Goal: Task Accomplishment & Management: Manage account settings

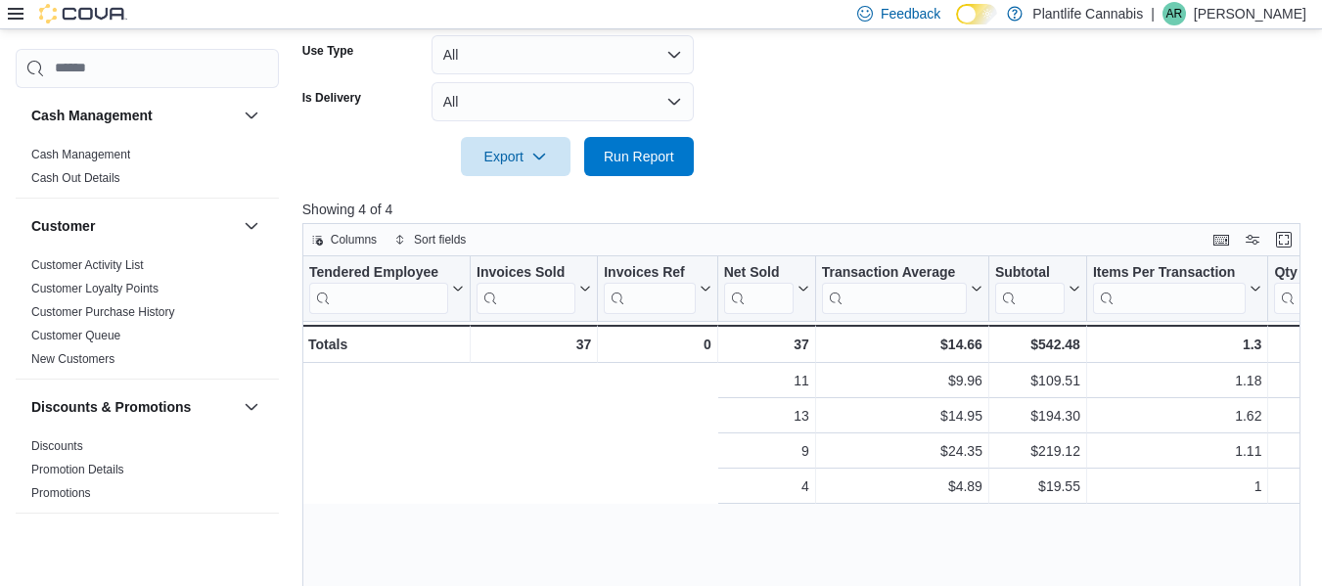
scroll to position [0, 650]
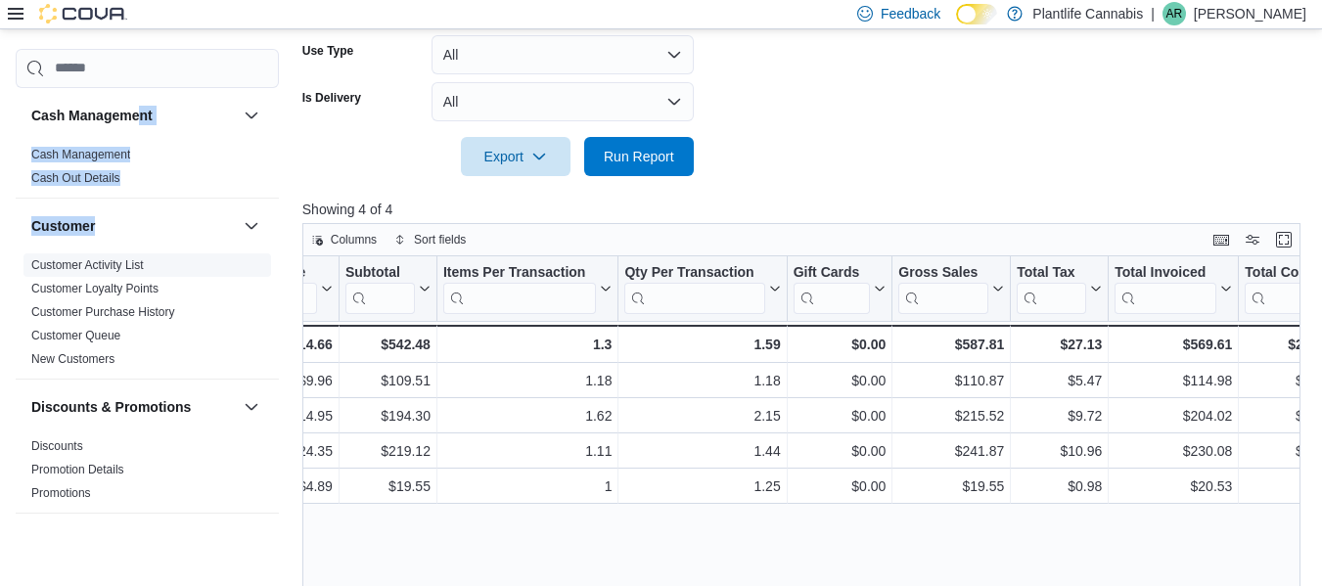
drag, startPoint x: 136, startPoint y: 98, endPoint x: 33, endPoint y: 268, distance: 198.8
click at [33, 268] on div "Cash Management Cash Management Cash Out Details Customer Customer Activity Lis…" at bounding box center [147, 307] width 263 height 439
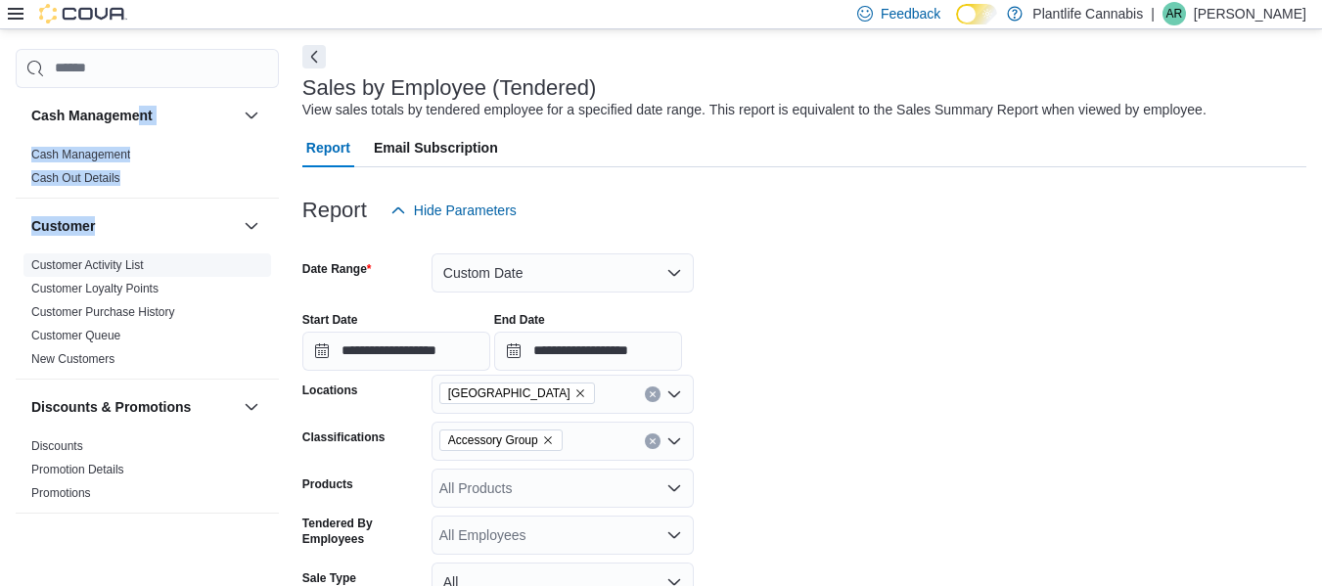
scroll to position [0, 0]
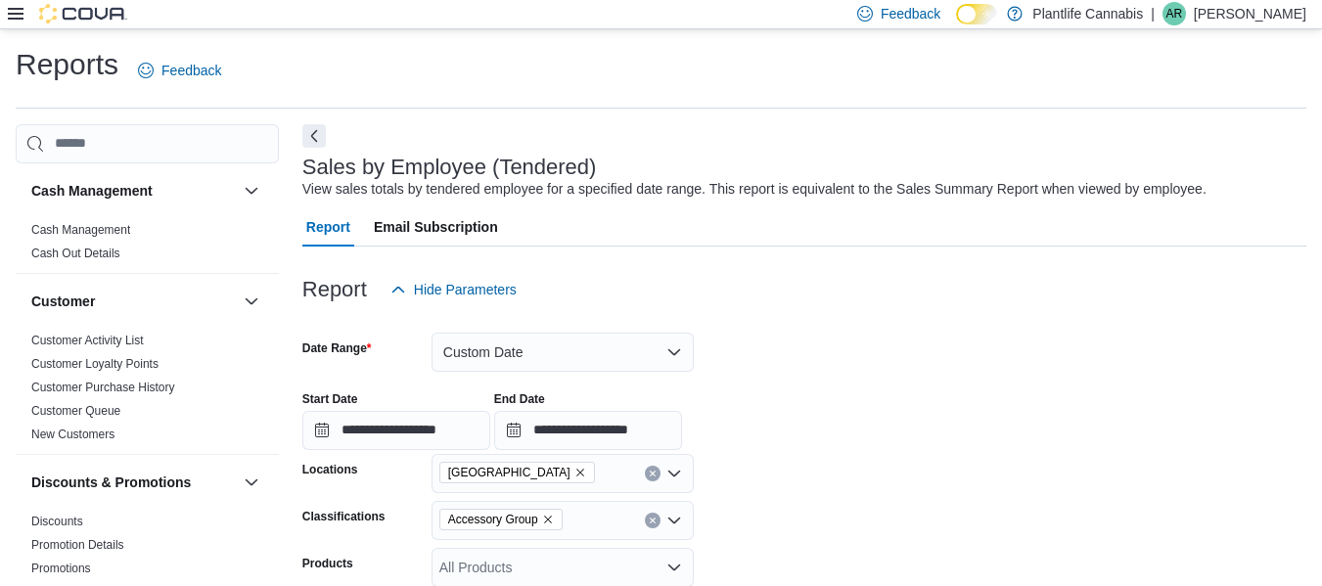
click at [17, 7] on icon at bounding box center [16, 14] width 16 height 16
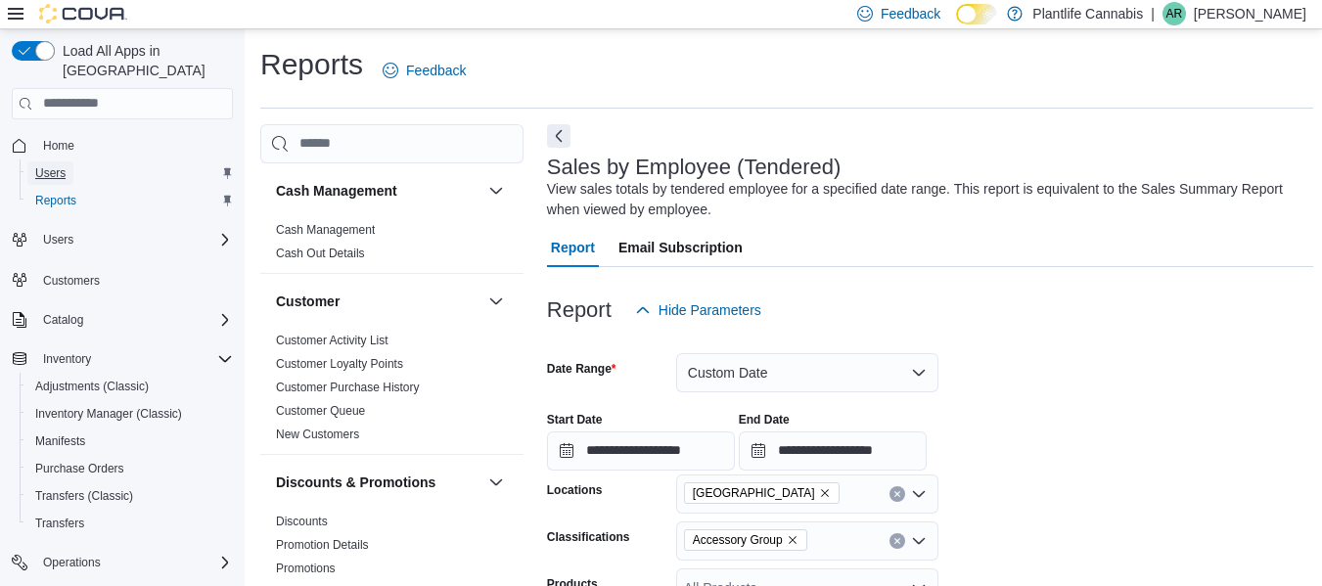
click at [42, 165] on span "Users" at bounding box center [50, 173] width 30 height 16
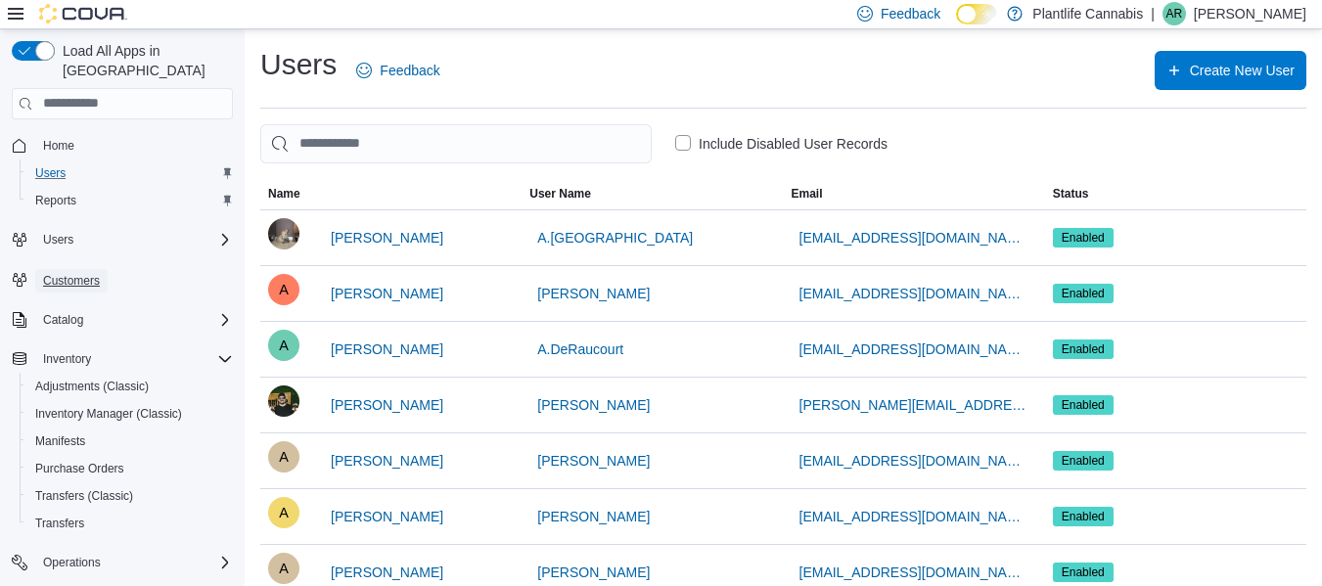
click at [60, 273] on span "Customers" at bounding box center [71, 281] width 57 height 16
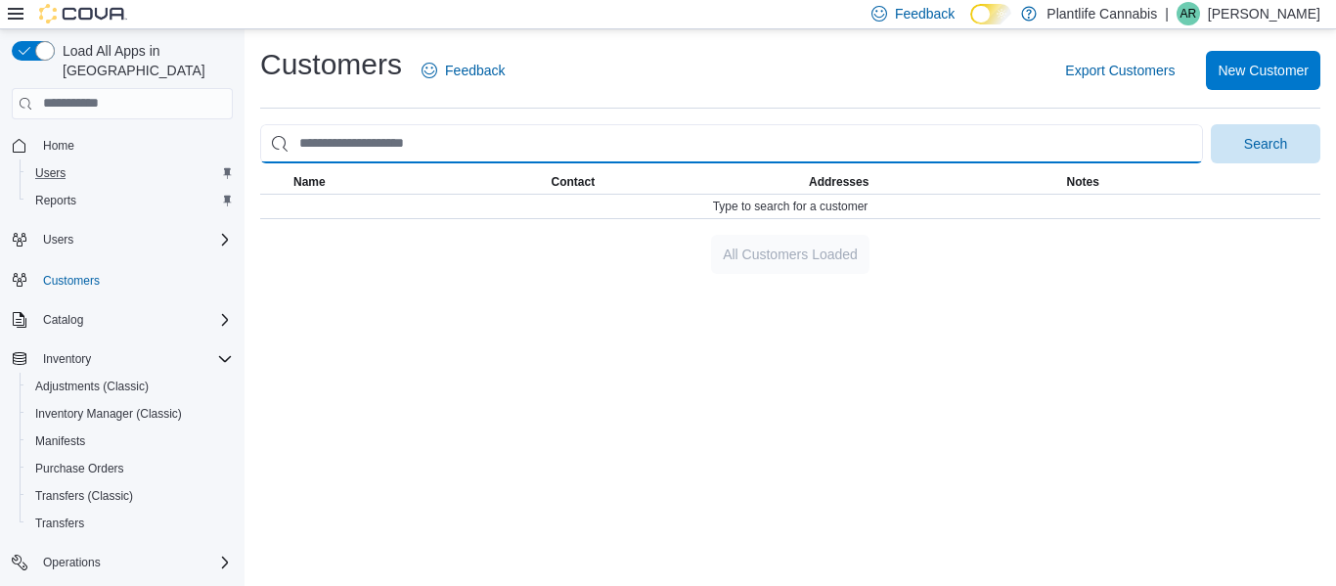
click at [429, 141] on input "search" at bounding box center [731, 143] width 943 height 39
type input "**********"
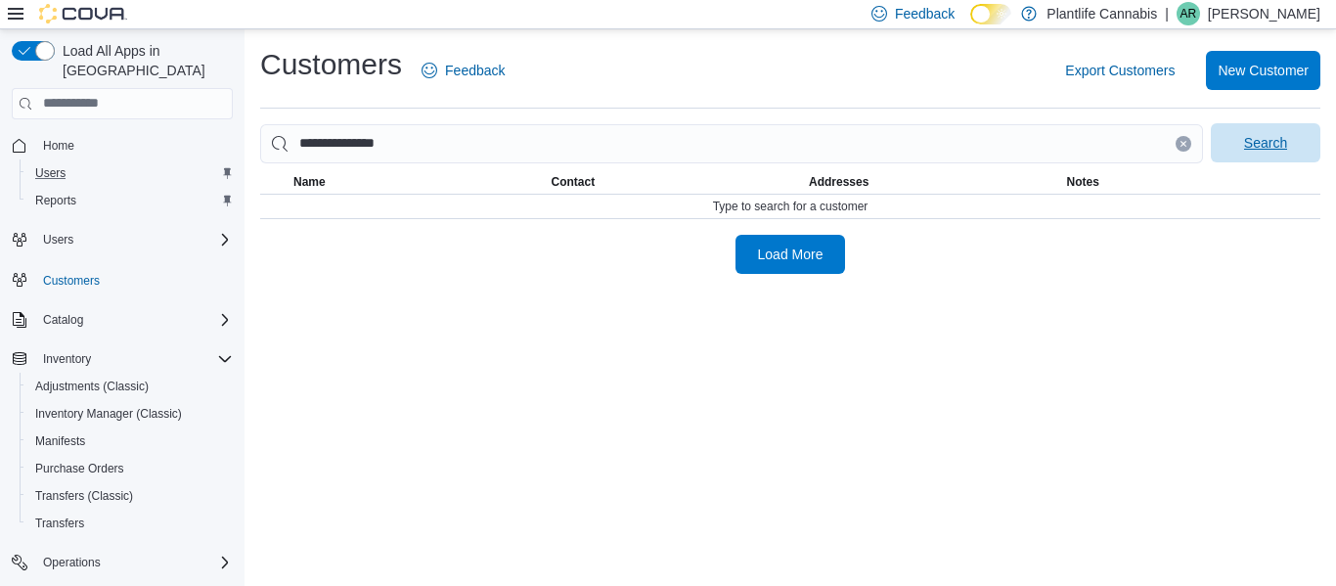
click at [1241, 142] on span "Search" at bounding box center [1266, 142] width 86 height 39
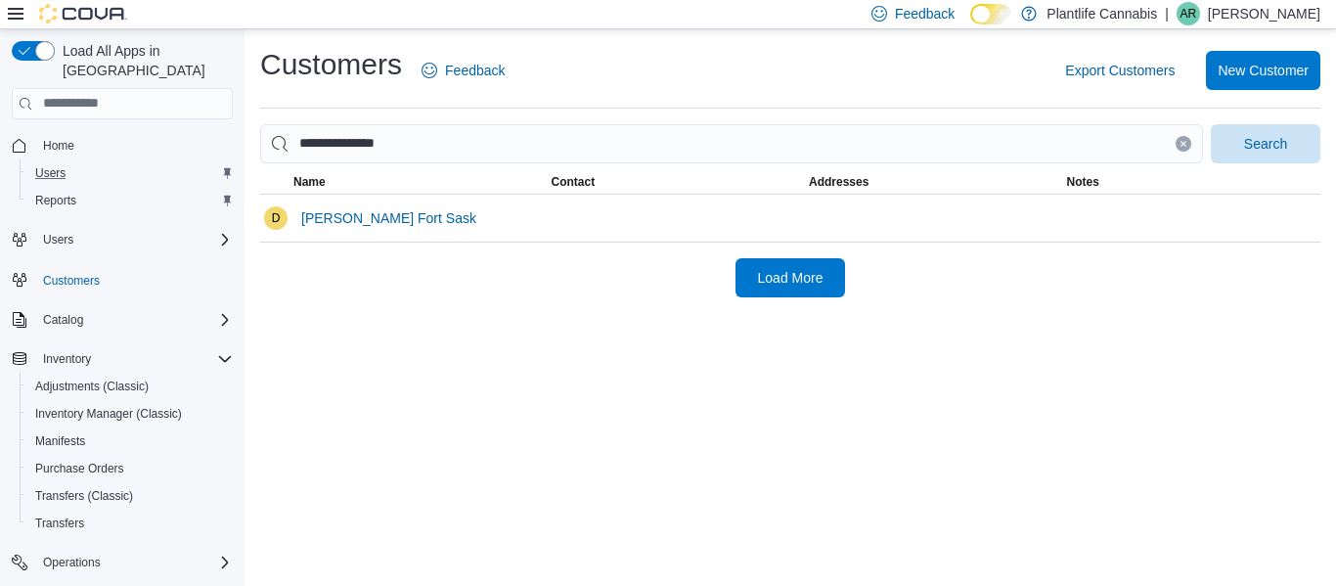
click at [1186, 142] on icon "Clear input" at bounding box center [1183, 143] width 5 height 5
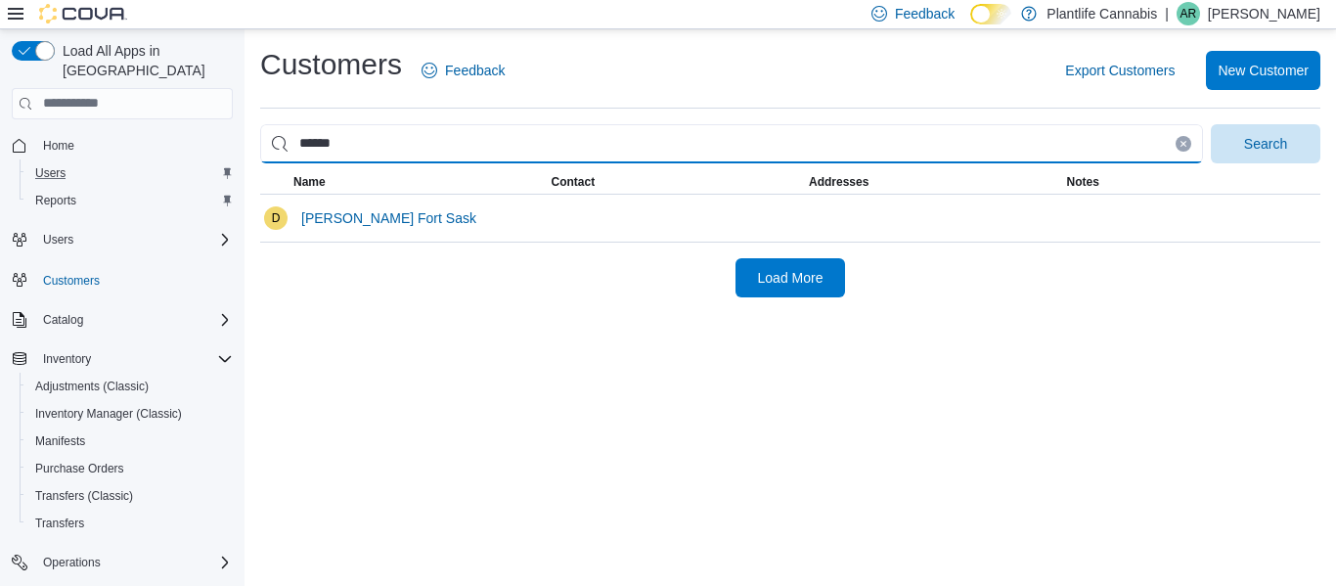
type input "******"
click at [1211, 124] on button "Search" at bounding box center [1266, 143] width 110 height 39
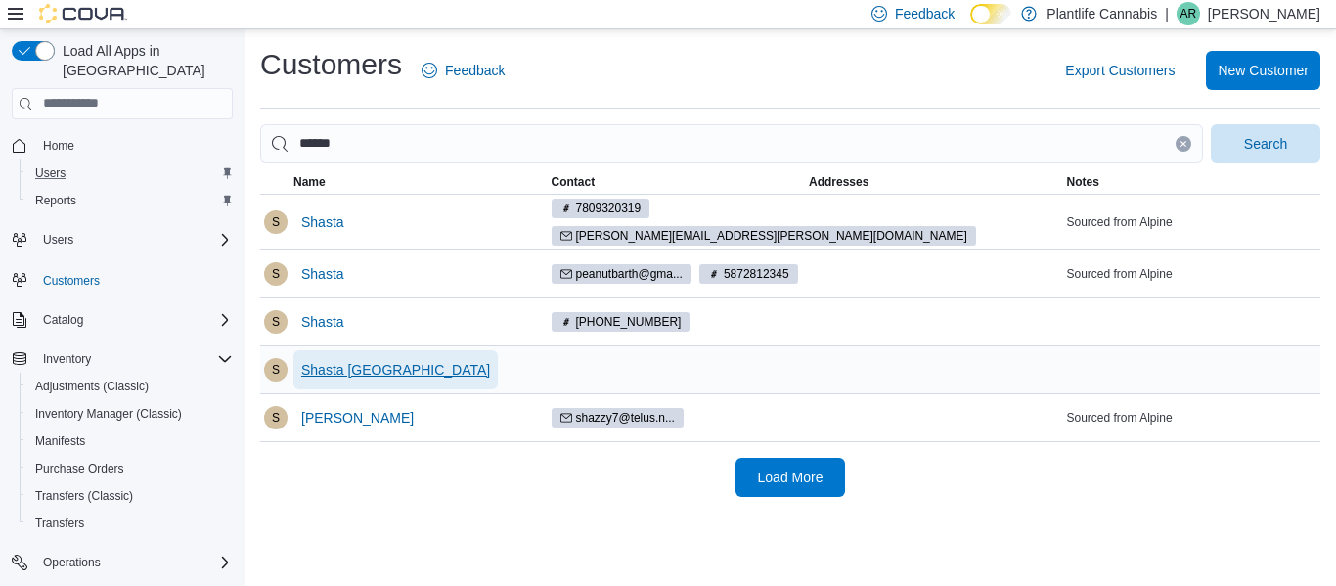
click at [377, 365] on span "Shasta [GEOGRAPHIC_DATA]" at bounding box center [395, 370] width 189 height 20
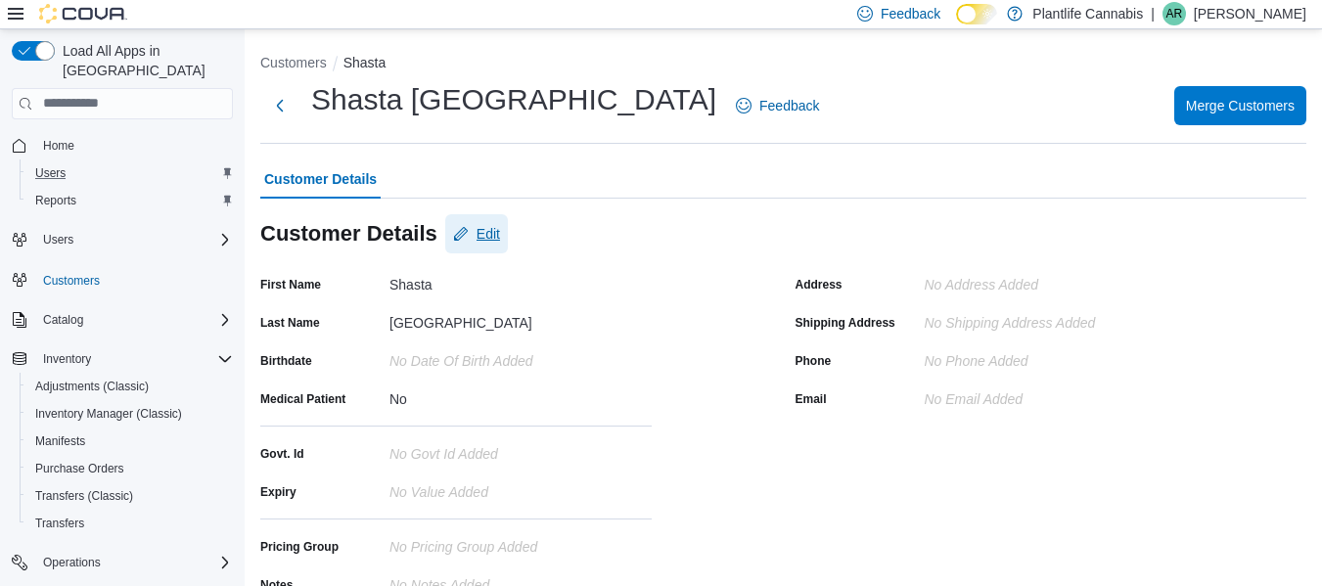
click at [483, 234] on span "Edit" at bounding box center [487, 234] width 23 height 20
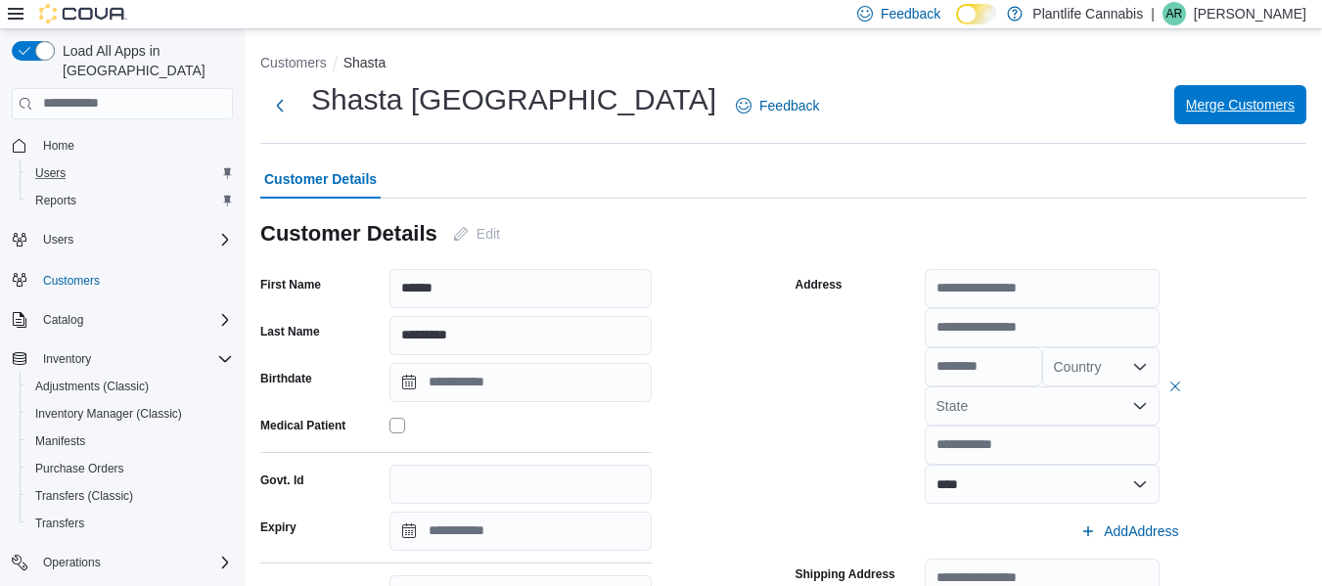
click at [1217, 108] on span "Merge Customers" at bounding box center [1240, 105] width 109 height 20
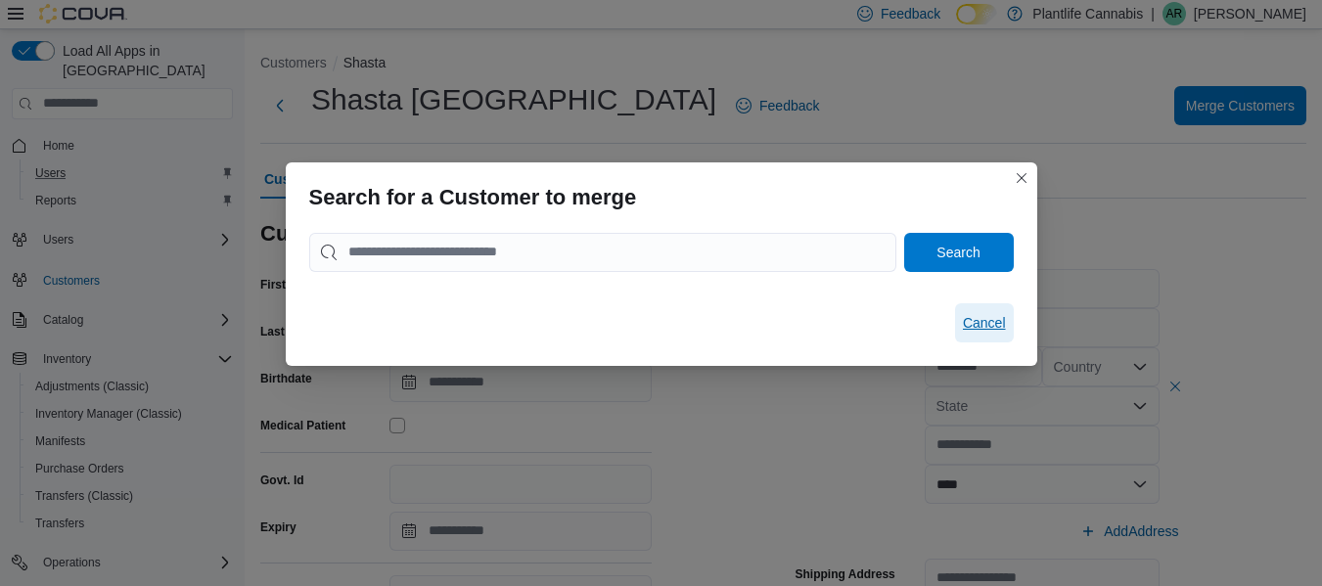
click at [1003, 323] on span "Cancel" at bounding box center [984, 323] width 43 height 20
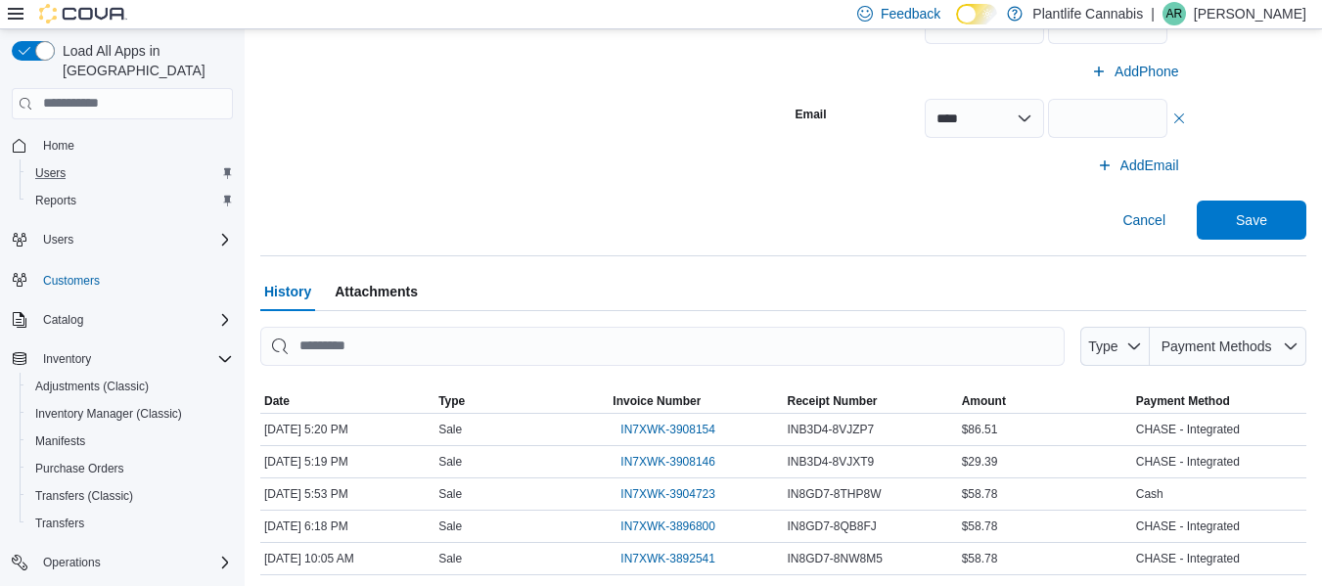
scroll to position [880, 0]
click at [1157, 227] on span "Cancel" at bounding box center [1143, 222] width 43 height 20
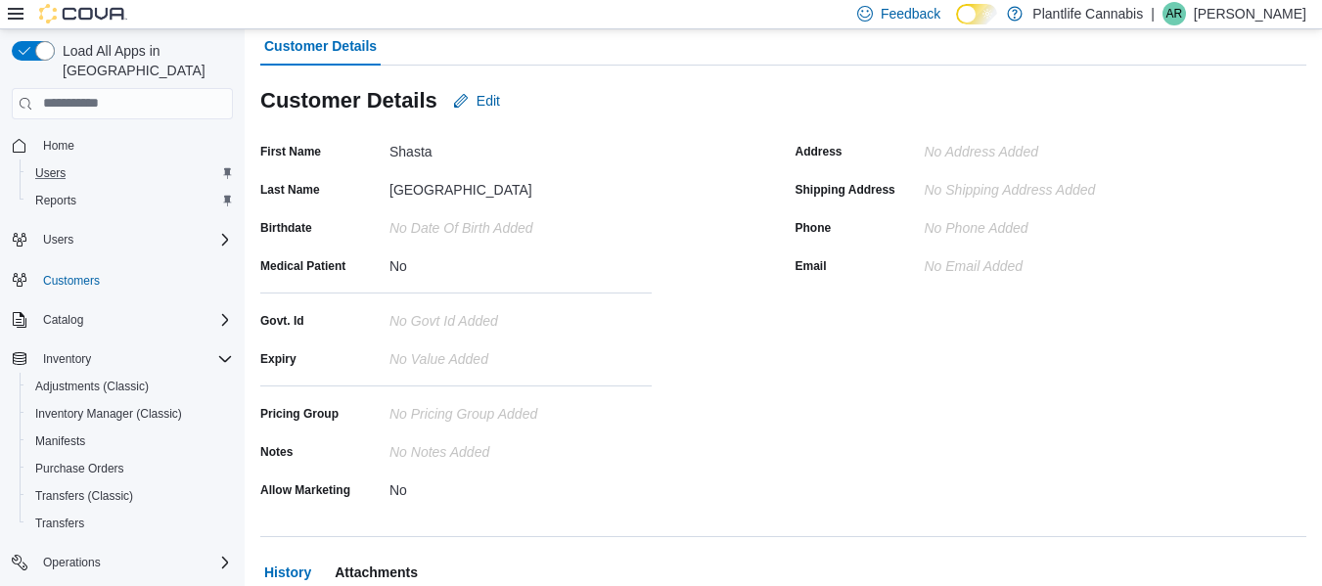
scroll to position [0, 0]
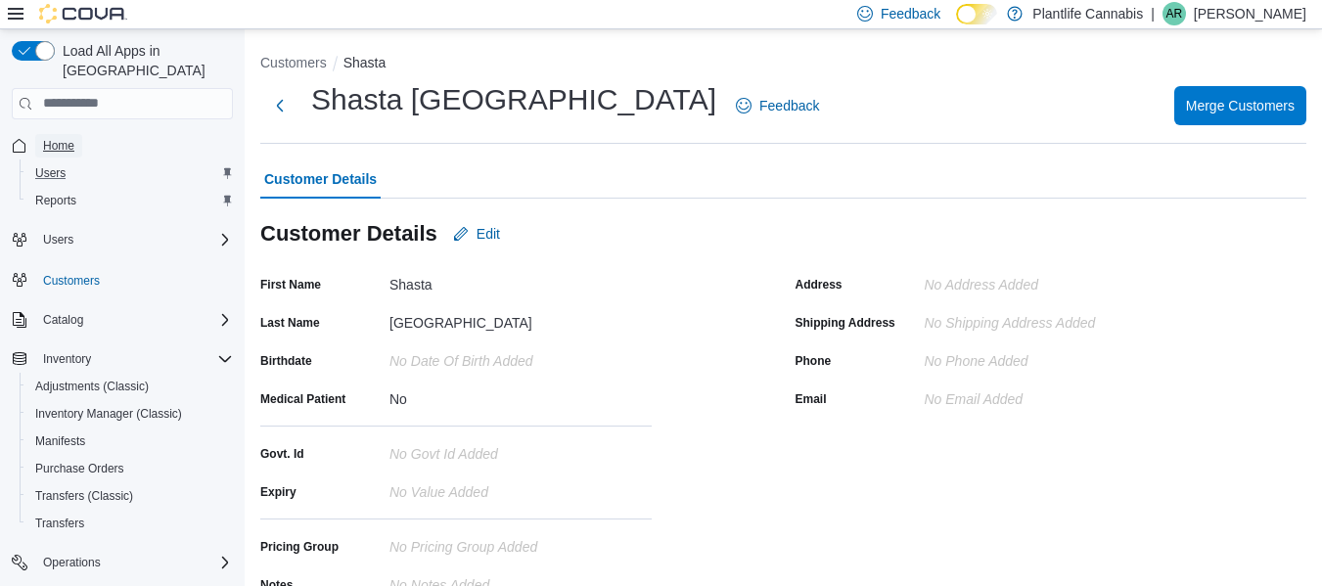
click at [62, 138] on span "Home" at bounding box center [58, 146] width 31 height 16
